Goal: Register for event/course

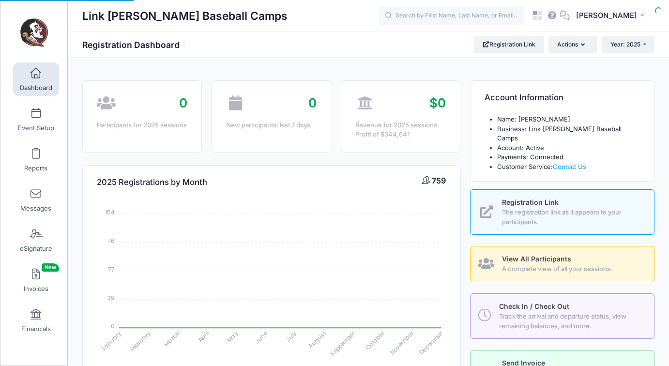
select select
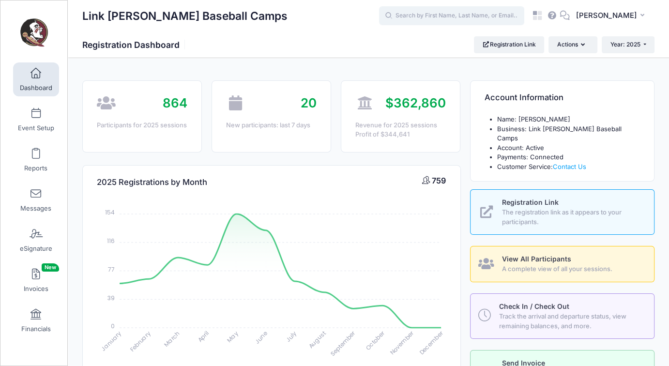
click at [474, 23] on input "text" at bounding box center [451, 15] width 145 height 19
paste input "uncleter88@hotmail.com"
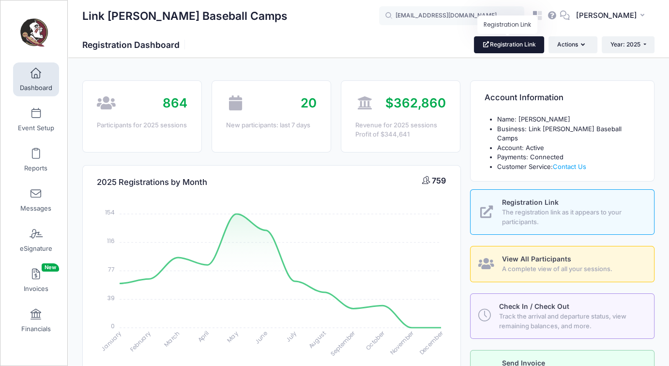
click at [501, 50] on link "Registration Link" at bounding box center [509, 44] width 70 height 16
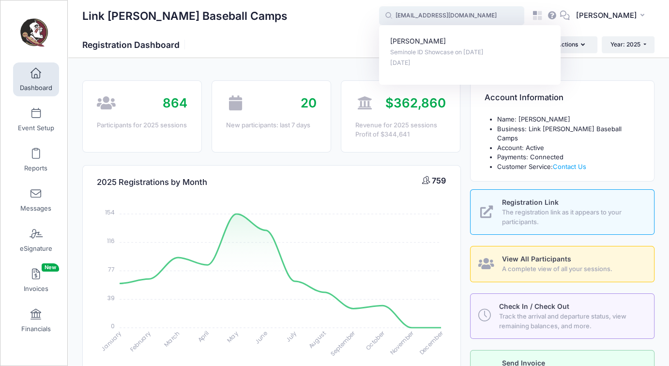
click at [448, 20] on input "uncleter88@hotmail.com" at bounding box center [451, 15] width 145 height 19
click at [435, 53] on p "Seminole ID Showcase on Oct-26, 2025" at bounding box center [470, 52] width 160 height 9
type input "Preston Hamelynck (Seminole ID Showcase, Oct-26, 2025)"
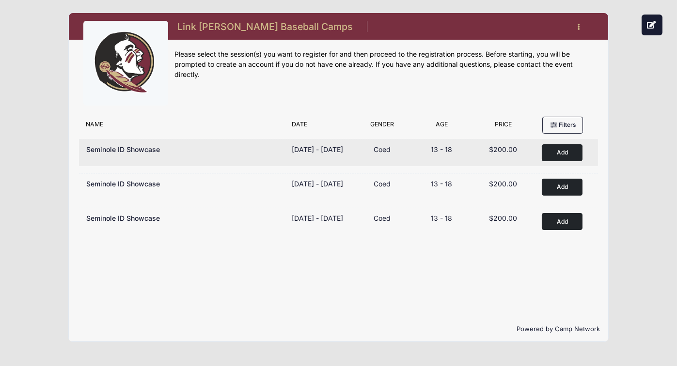
click at [577, 151] on button "Add to Cart" at bounding box center [562, 152] width 41 height 17
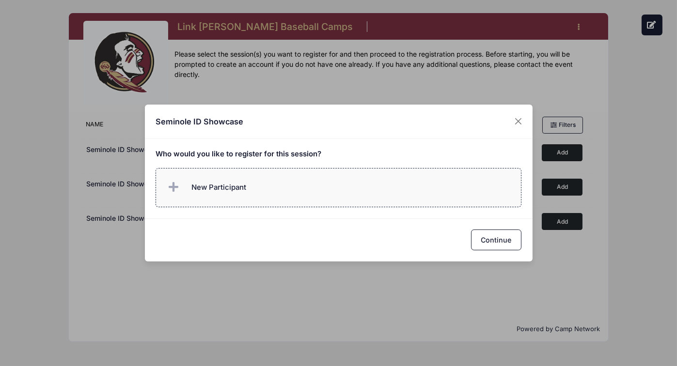
click at [275, 184] on label "New Participant" at bounding box center [338, 187] width 366 height 39
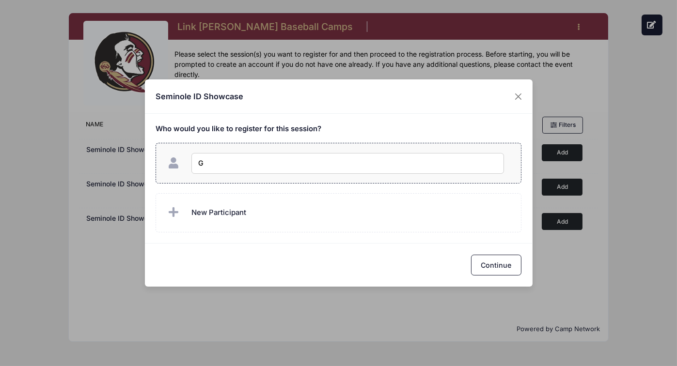
type input "G J"
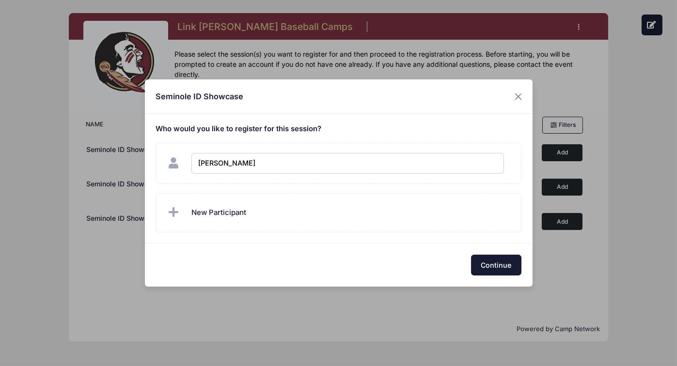
checkbox input "true"
click at [501, 270] on button "Continue" at bounding box center [496, 265] width 50 height 21
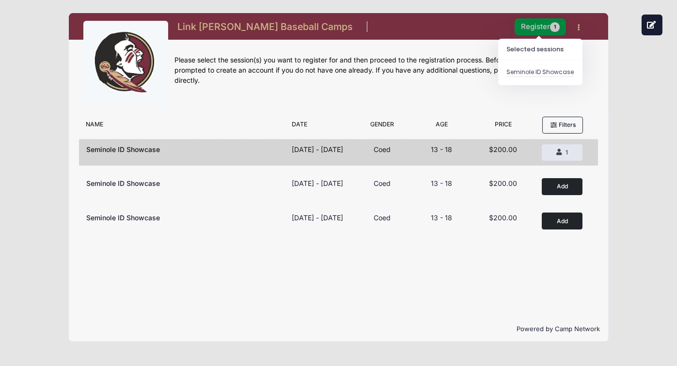
click at [539, 35] on body "Processing Request Please wait... Processing Request Please wait... Processing …" at bounding box center [338, 183] width 677 height 366
click at [530, 21] on button "Register 1" at bounding box center [539, 26] width 51 height 17
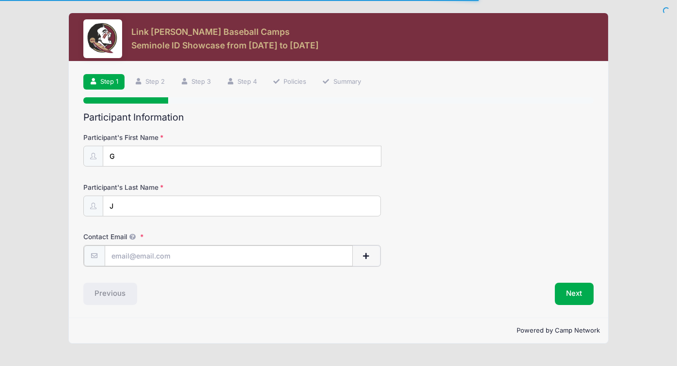
click at [223, 258] on input "Contact Email" at bounding box center [229, 256] width 249 height 21
type input "[PERSON_NAME][EMAIL_ADDRESS][PERSON_NAME][DOMAIN_NAME]"
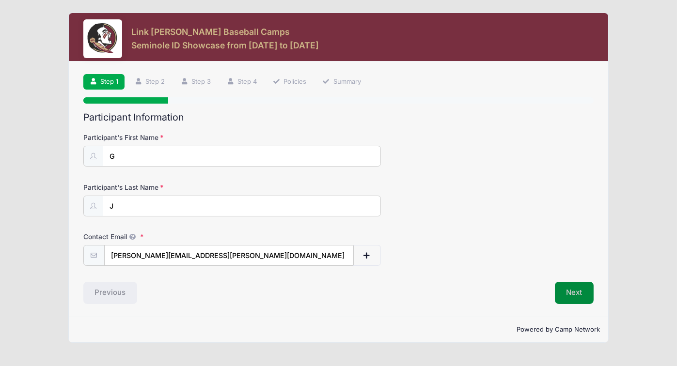
click at [579, 292] on button "Next" at bounding box center [574, 293] width 39 height 22
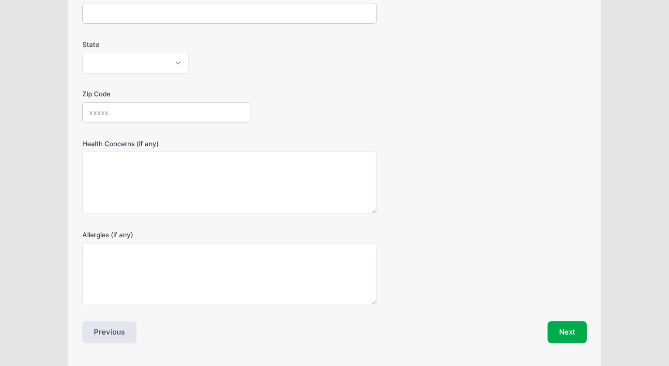
scroll to position [268, 0]
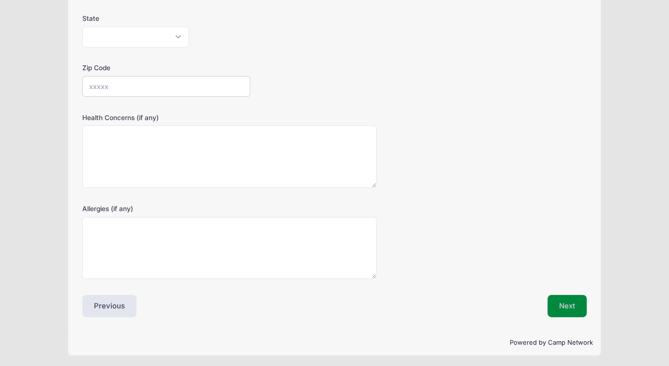
drag, startPoint x: 562, startPoint y: 305, endPoint x: 558, endPoint y: 301, distance: 5.5
click at [562, 305] on button "Next" at bounding box center [567, 306] width 39 height 22
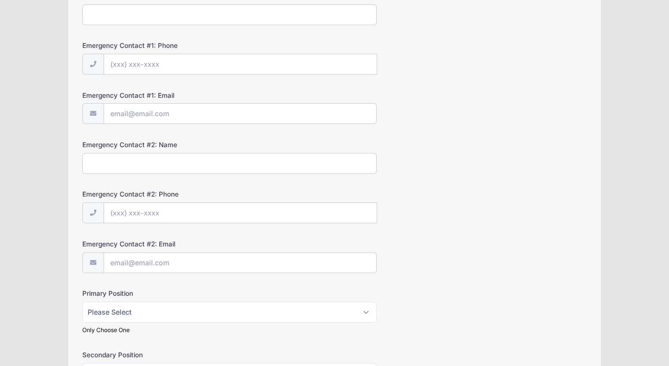
scroll to position [388, 0]
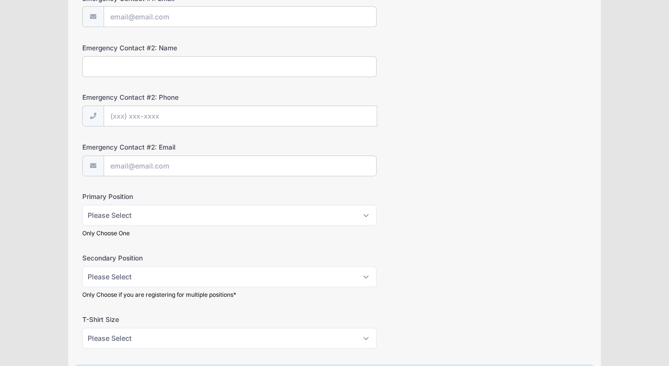
click at [12, 199] on div "Link [PERSON_NAME] Baseball Camps Seminole ID Showcase from [DATE] to [DATE] Ex…" at bounding box center [334, 114] width 669 height 1004
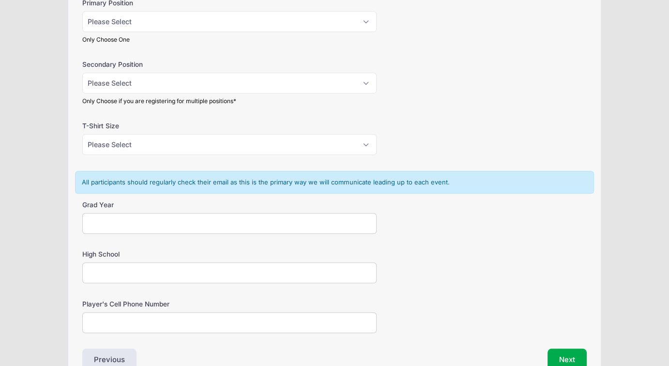
scroll to position [633, 0]
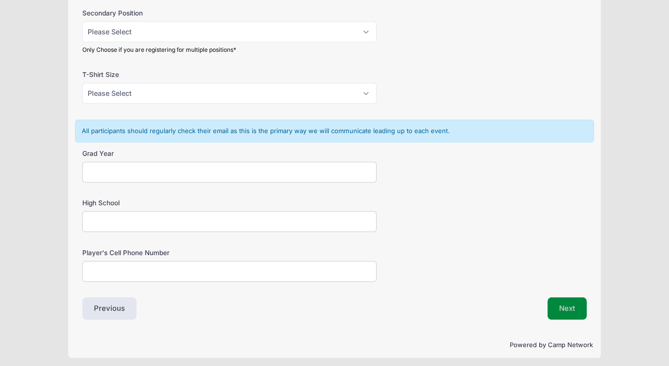
click at [563, 310] on button "Next" at bounding box center [567, 308] width 39 height 22
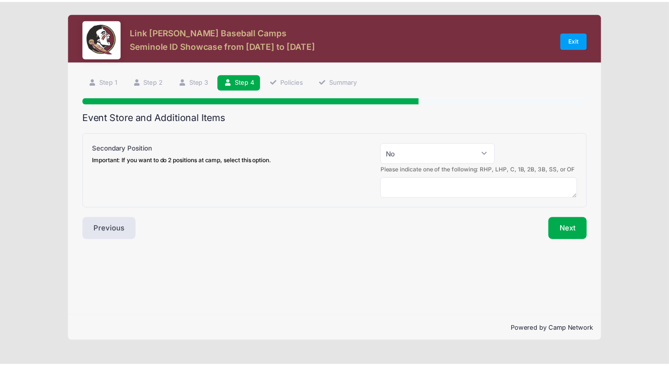
scroll to position [0, 0]
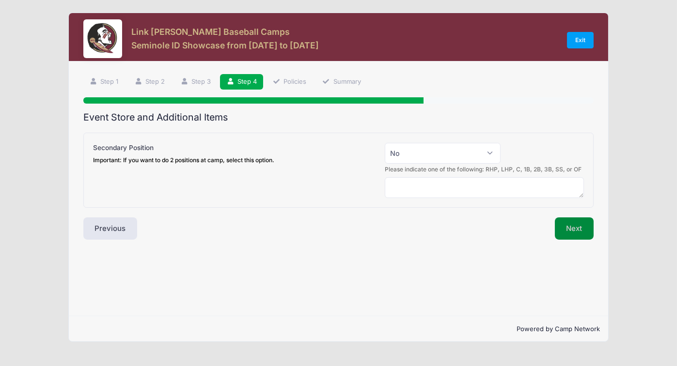
click at [570, 224] on button "Next" at bounding box center [574, 229] width 39 height 22
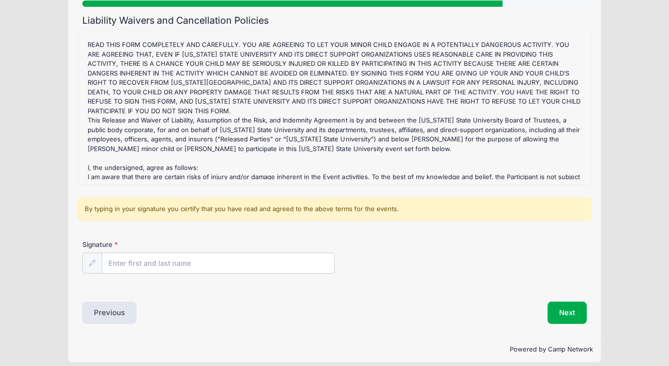
scroll to position [105, 0]
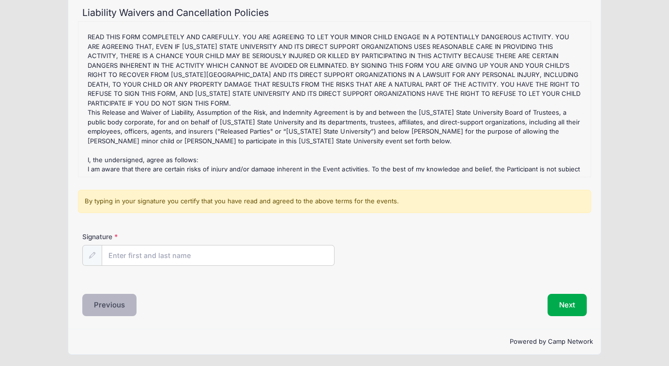
click at [108, 310] on button "Previous" at bounding box center [109, 305] width 54 height 22
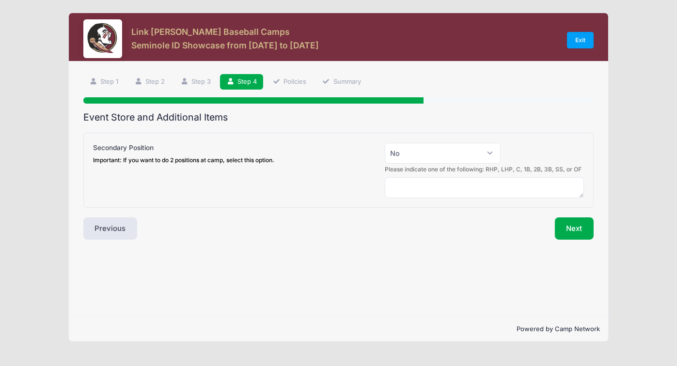
drag, startPoint x: 448, startPoint y: 188, endPoint x: 386, endPoint y: 236, distance: 78.0
click at [386, 236] on div "Next" at bounding box center [468, 229] width 260 height 22
click at [457, 156] on select "Please Select Yes (+$50.00) No" at bounding box center [443, 153] width 116 height 21
click at [425, 227] on div "Next" at bounding box center [468, 229] width 260 height 22
click at [569, 231] on button "Next" at bounding box center [574, 229] width 39 height 22
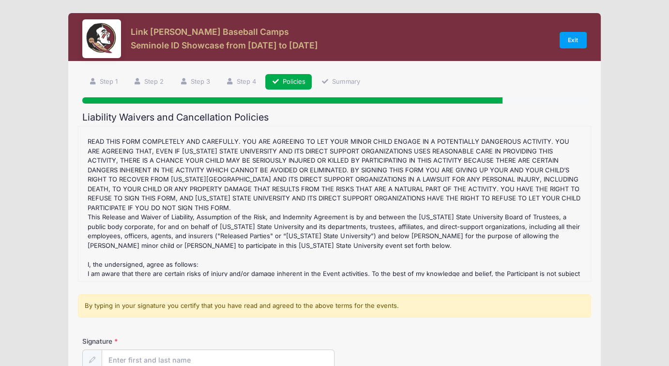
scroll to position [105, 0]
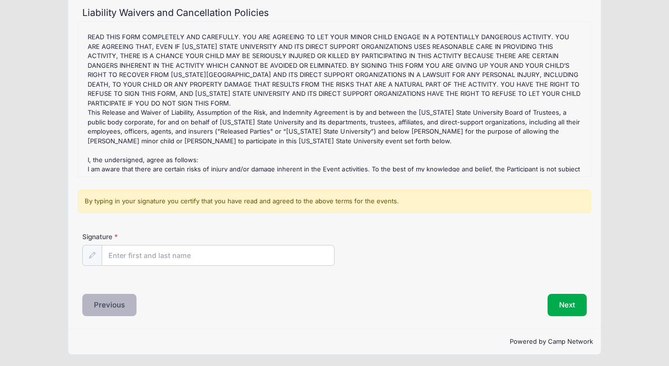
click at [107, 313] on button "Previous" at bounding box center [109, 305] width 54 height 22
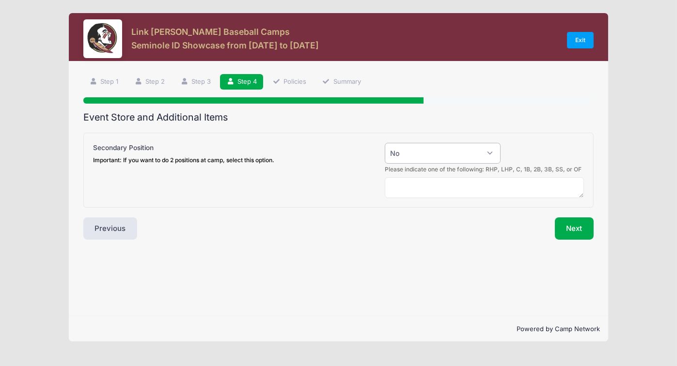
click at [446, 155] on select "Please Select Yes (+$50.00) No" at bounding box center [443, 153] width 116 height 21
select select "1"
click at [385, 143] on select "Please Select Yes (+$50.00) No" at bounding box center [443, 153] width 116 height 21
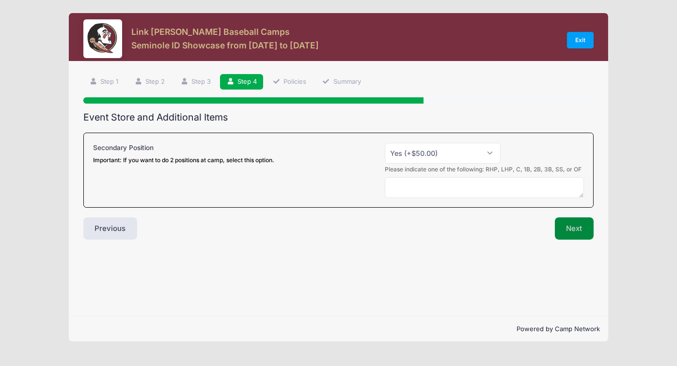
click at [583, 224] on button "Next" at bounding box center [574, 229] width 39 height 22
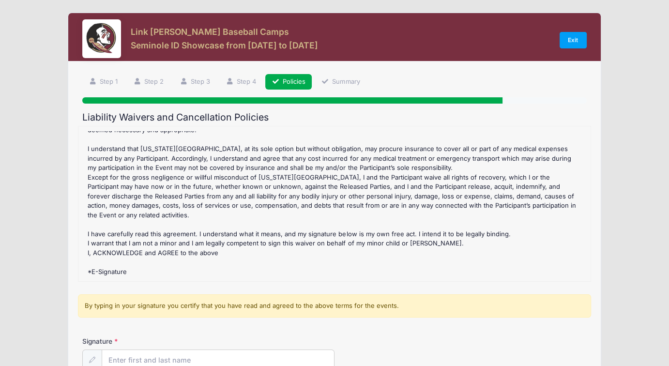
scroll to position [97, 0]
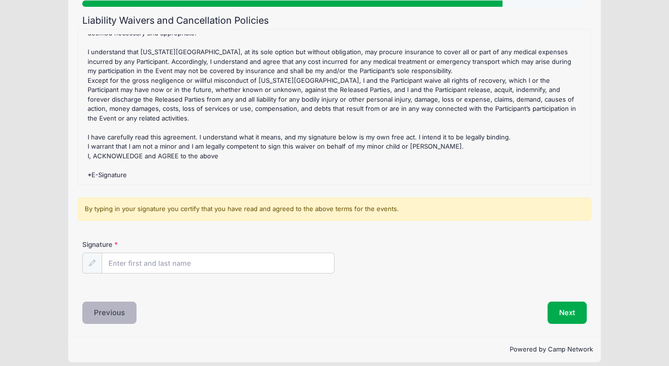
click at [124, 314] on button "Previous" at bounding box center [109, 313] width 54 height 22
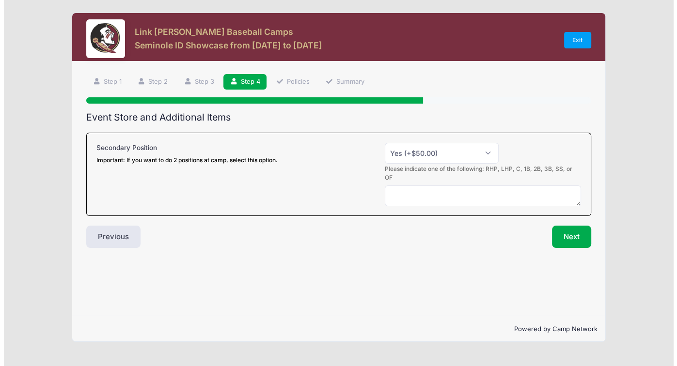
scroll to position [0, 0]
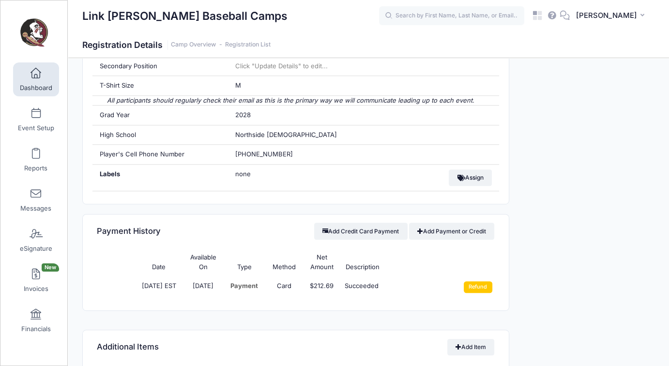
scroll to position [574, 0]
